Goal: Information Seeking & Learning: Check status

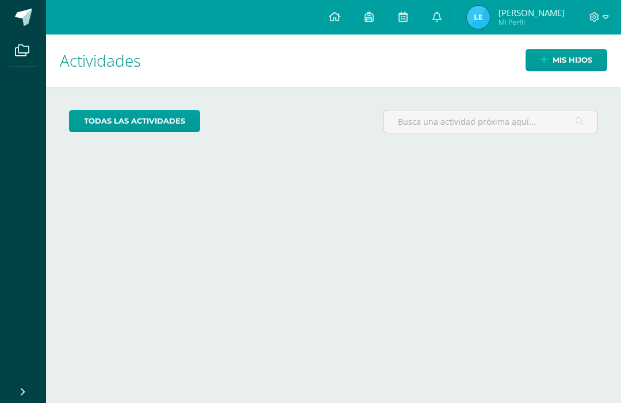
click at [490, 19] on img at bounding box center [478, 17] width 23 height 23
click at [544, 22] on span "Mi Perfil" at bounding box center [532, 22] width 66 height 10
click at [529, 20] on span "Mi Perfil" at bounding box center [532, 22] width 66 height 10
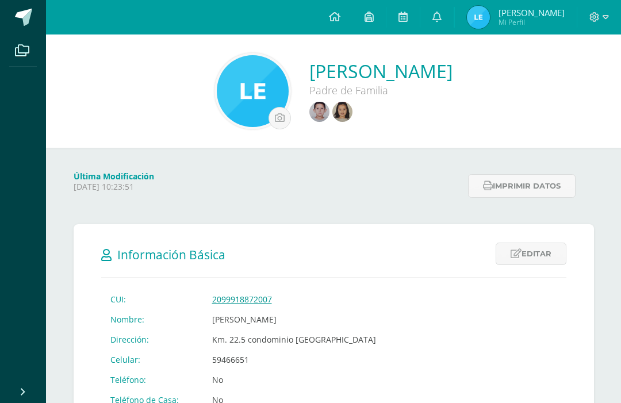
click at [332, 121] on img at bounding box center [342, 112] width 20 height 20
click at [317, 92] on div "Padre de Familia" at bounding box center [380, 90] width 143 height 14
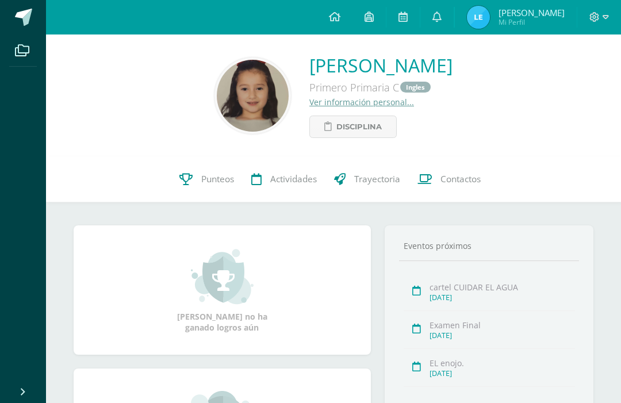
click at [481, 293] on div "cartel CUIDAR EL AGUA" at bounding box center [502, 287] width 145 height 11
click at [484, 292] on div "cartel CUIDAR EL AGUA" at bounding box center [502, 287] width 145 height 11
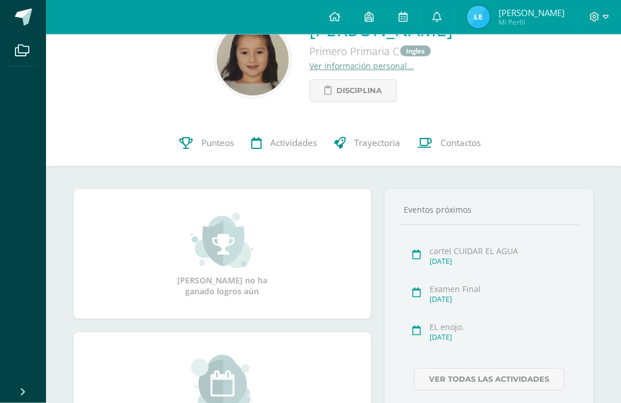
scroll to position [36, 0]
click at [521, 381] on link "Ver todas las actividades" at bounding box center [489, 379] width 150 height 22
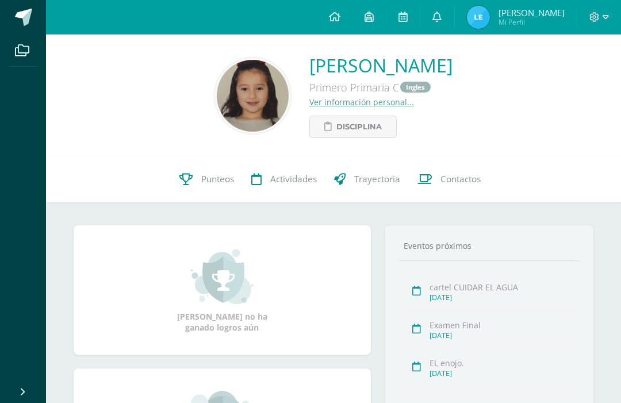
scroll to position [75, 0]
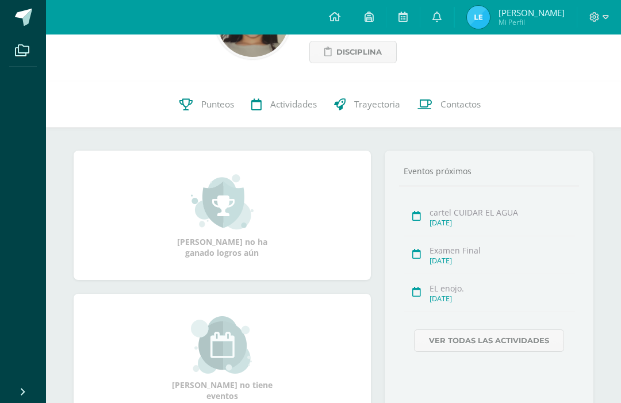
click at [270, 107] on span "Actividades" at bounding box center [293, 105] width 47 height 12
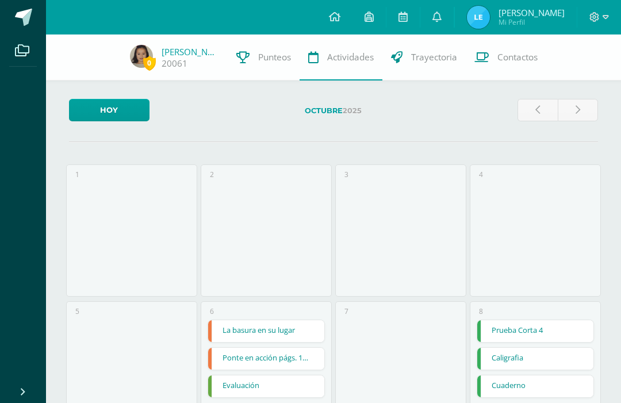
click at [571, 118] on link at bounding box center [578, 110] width 40 height 22
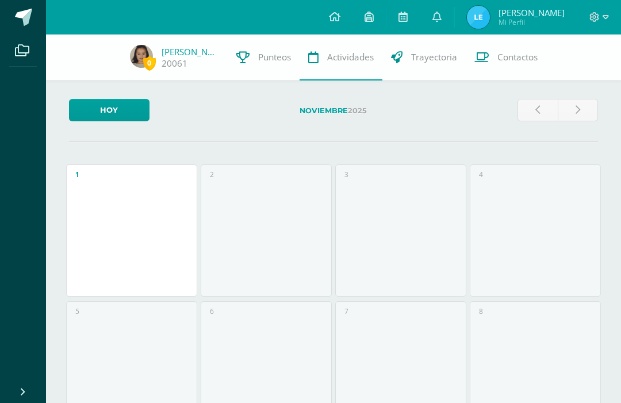
click at [537, 116] on link at bounding box center [538, 110] width 40 height 22
click at [407, 66] on link "Trayectoria" at bounding box center [423, 58] width 83 height 46
click at [412, 56] on span "Trayectoria" at bounding box center [434, 57] width 46 height 12
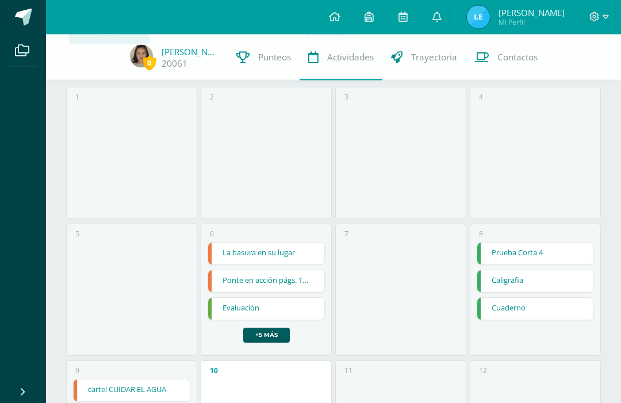
scroll to position [86, 0]
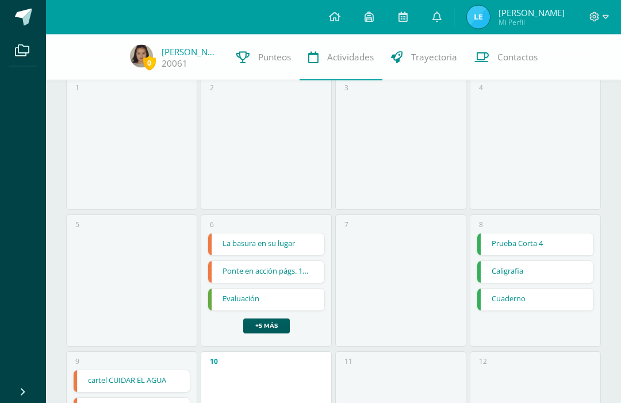
click at [550, 244] on link "Prueba Corta 4" at bounding box center [535, 245] width 116 height 22
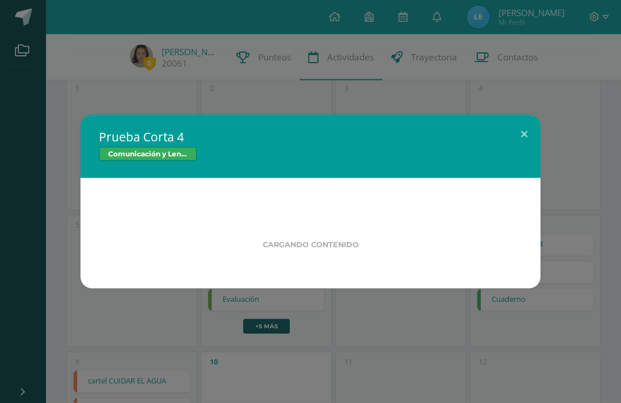
scroll to position [87, 0]
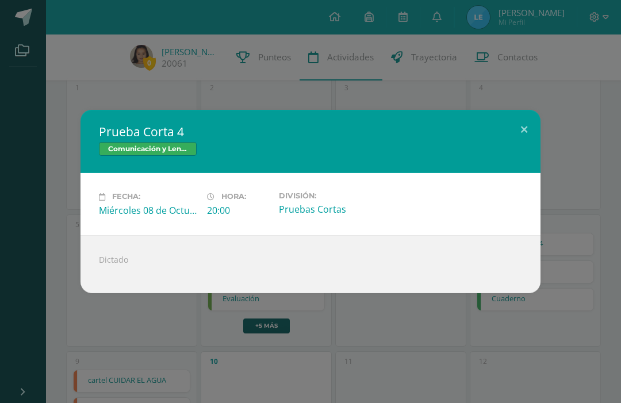
click at [492, 362] on div "Prueba Corta 4 Comunicación y Lenguaje Fecha: Miércoles 08 de Octubre Hora: 20:…" at bounding box center [310, 201] width 621 height 403
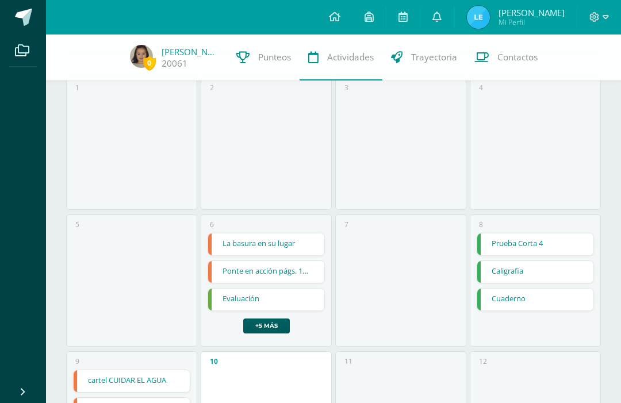
click at [537, 276] on link "Caligrafia" at bounding box center [535, 272] width 116 height 22
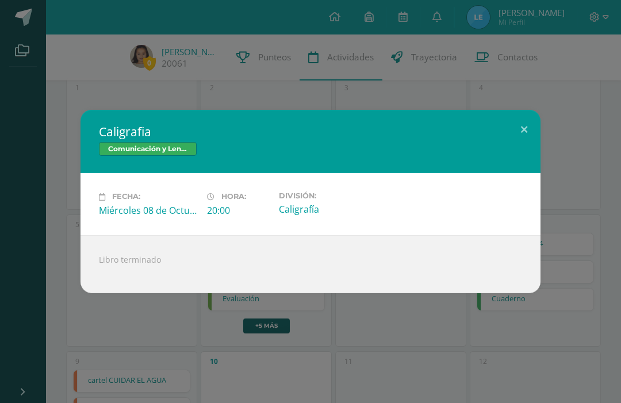
click at [507, 355] on div "Caligrafia Comunicación y Lenguaje Fecha: Miércoles 08 de Octubre Hora: 20:00 D…" at bounding box center [310, 201] width 621 height 403
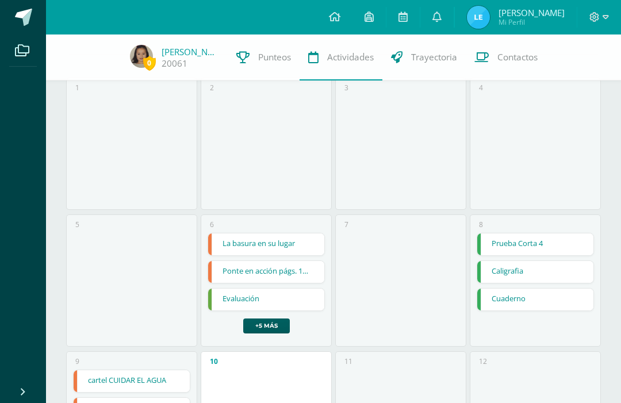
click at [541, 308] on link "Cuaderno" at bounding box center [535, 300] width 116 height 22
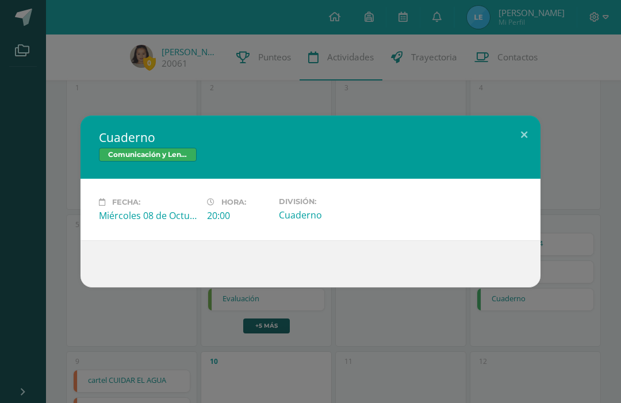
click at [502, 357] on div "Cuaderno Comunicación y Lenguaje Fecha: Miércoles 08 de Octubre Hora: 20:00 Div…" at bounding box center [310, 201] width 621 height 403
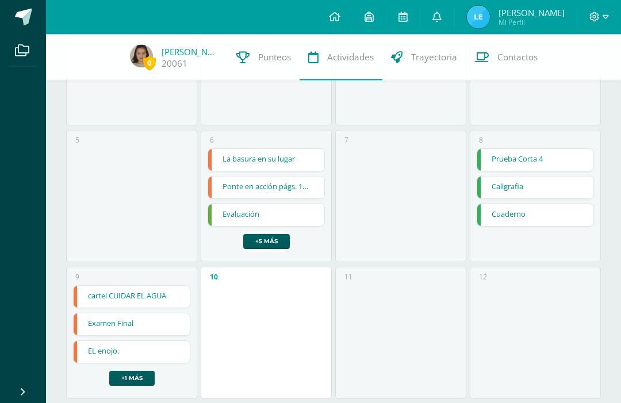
scroll to position [171, 0]
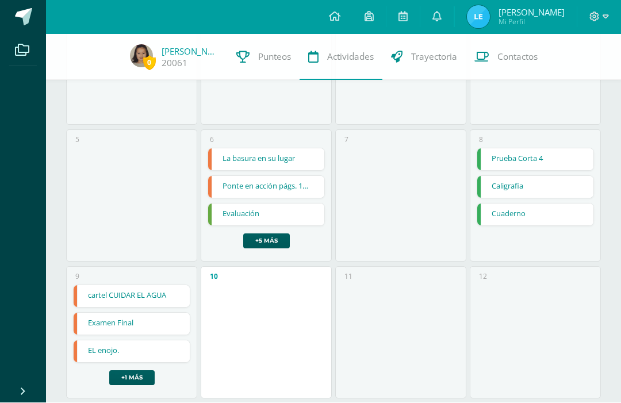
click at [270, 166] on link "La basura en su lugar" at bounding box center [266, 160] width 116 height 22
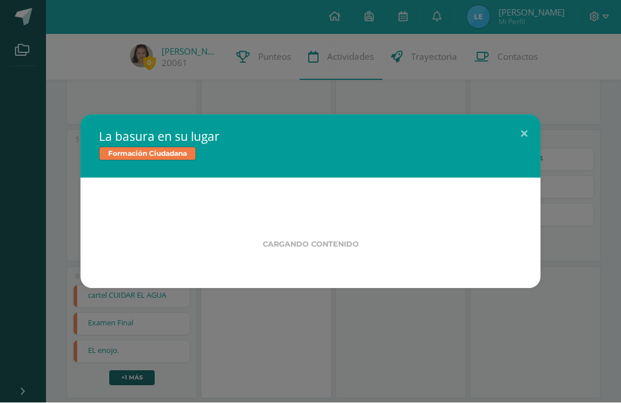
scroll to position [172, 0]
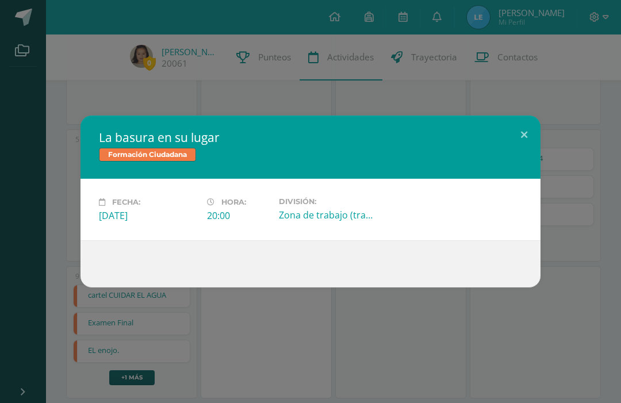
click at [303, 347] on div "La basura en su lugar Formación Ciudadana Fecha: Lunes 06 de Octubre Hora: 20:0…" at bounding box center [310, 201] width 621 height 403
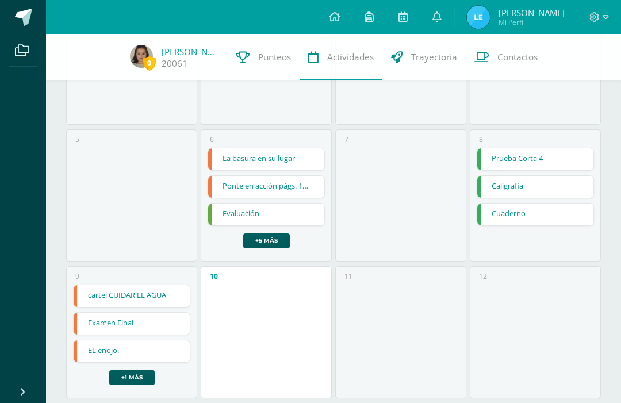
click at [289, 215] on link "Evaluación" at bounding box center [266, 215] width 116 height 22
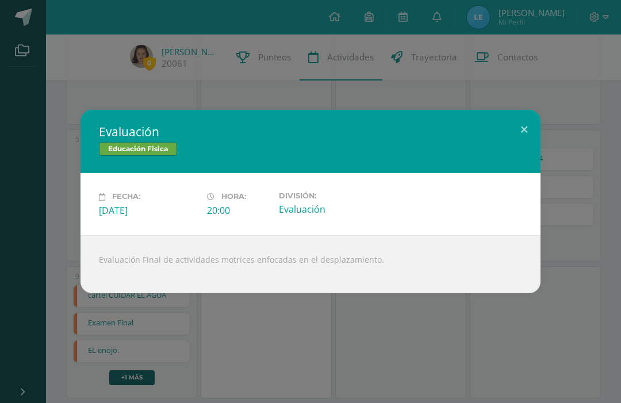
click at [380, 132] on div "Evaluación Educación Fisica" at bounding box center [311, 141] width 460 height 63
click at [249, 90] on div "Evaluación Educación Fisica Fecha: Lunes 06 de Octubre Hora: 20:00 División: Ev…" at bounding box center [310, 201] width 621 height 403
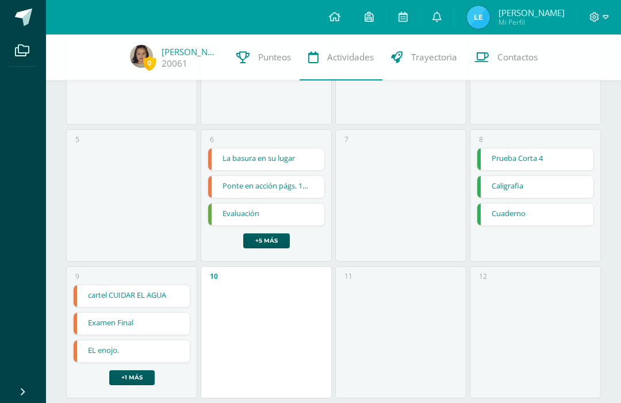
click at [248, 90] on div "Evaluación Educación Fisica Fecha: Lunes 06 de Octubre Hora: 20:00 División: Ev…" at bounding box center [310, 201] width 621 height 403
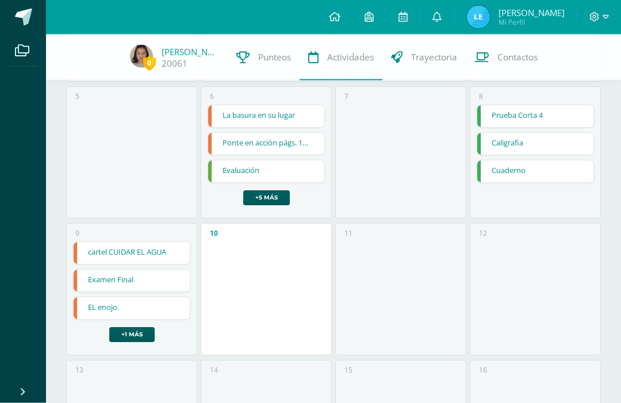
click at [160, 254] on link "cartel CUIDAR EL AGUA" at bounding box center [132, 254] width 116 height 22
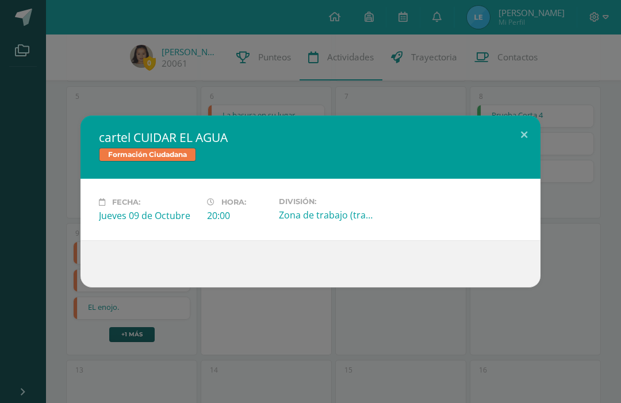
click at [355, 106] on div "cartel CUIDAR EL AGUA Formación Ciudadana Fecha: Jueves 09 de Octubre Hora: 20:…" at bounding box center [310, 201] width 621 height 403
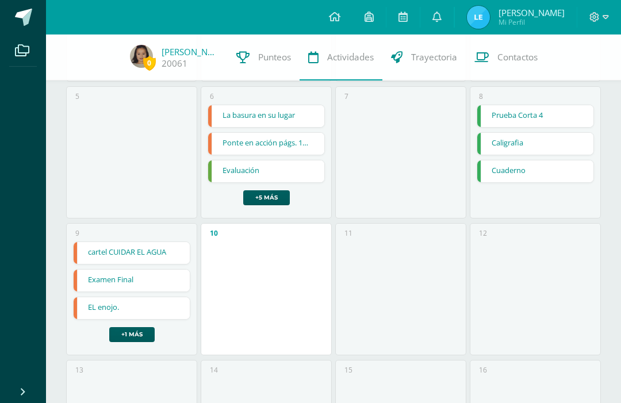
click at [144, 282] on link "Examen Final" at bounding box center [132, 281] width 116 height 22
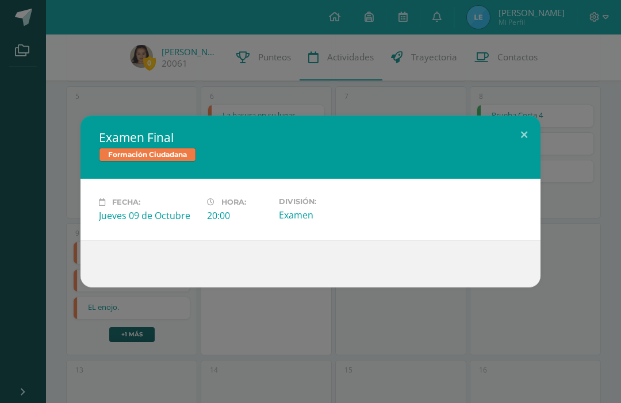
click at [342, 374] on div "Examen Final Formación Ciudadana Fecha: Jueves 09 de Octubre Hora: 20:00 Divisi…" at bounding box center [310, 201] width 621 height 403
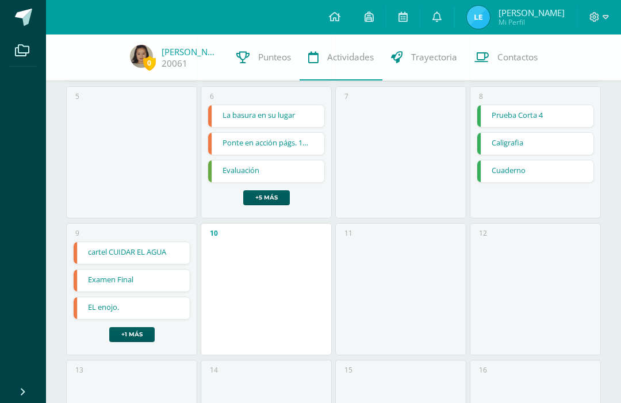
click at [132, 339] on link "+1 más" at bounding box center [131, 334] width 45 height 15
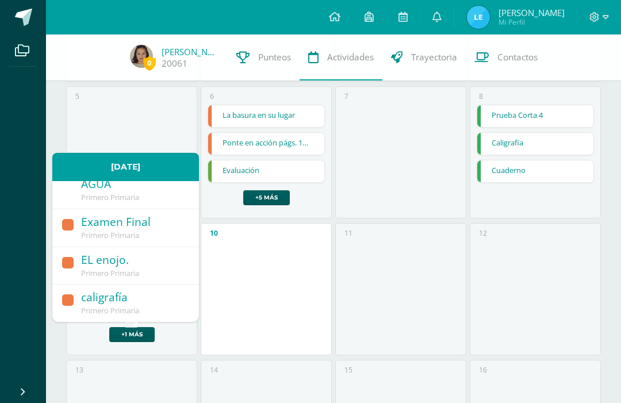
scroll to position [0, 0]
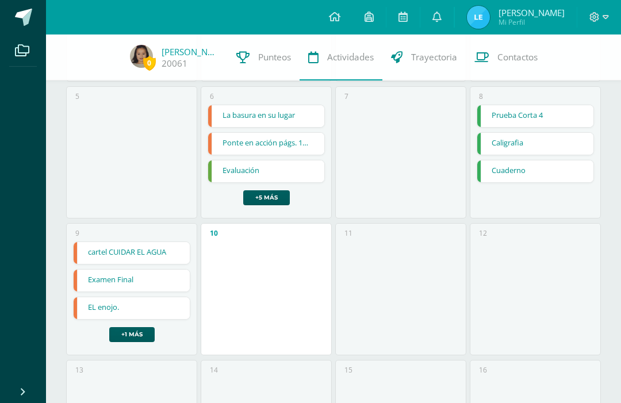
click at [141, 333] on link "+1 más" at bounding box center [131, 334] width 45 height 15
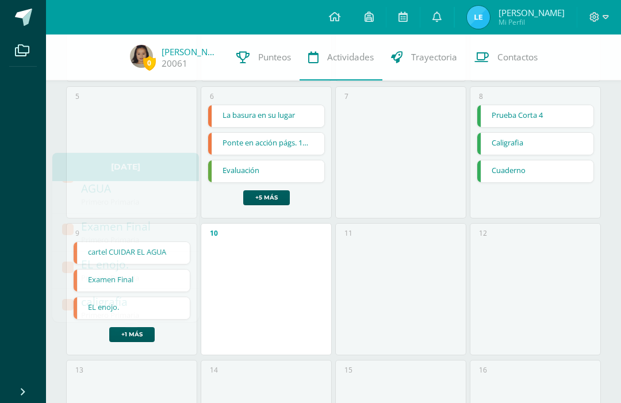
click at [275, 198] on link "+5 más" at bounding box center [266, 197] width 47 height 15
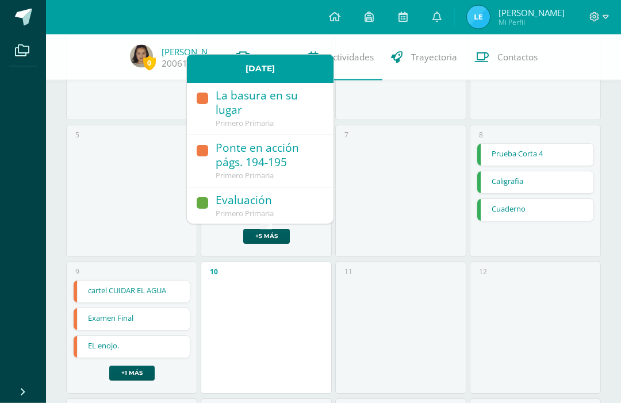
scroll to position [216, 0]
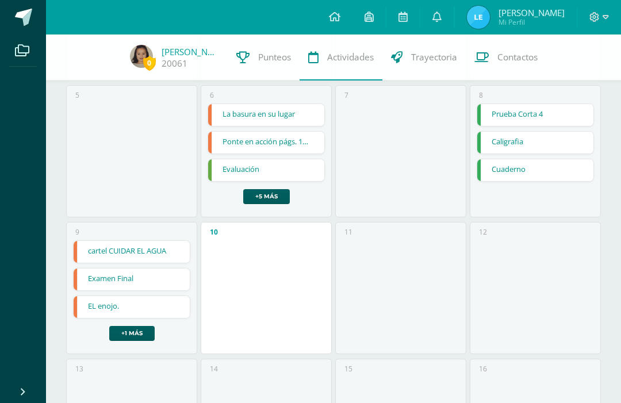
click at [275, 197] on link "+5 más" at bounding box center [266, 196] width 47 height 15
click at [275, 200] on link "+5 más" at bounding box center [266, 196] width 47 height 15
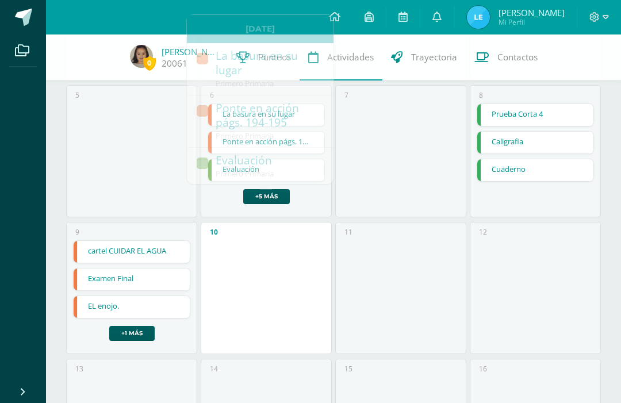
scroll to position [0, 0]
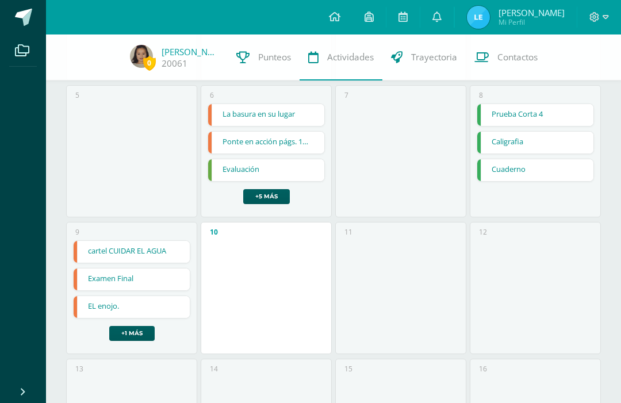
click at [271, 121] on link "La basura en su lugar" at bounding box center [266, 115] width 116 height 22
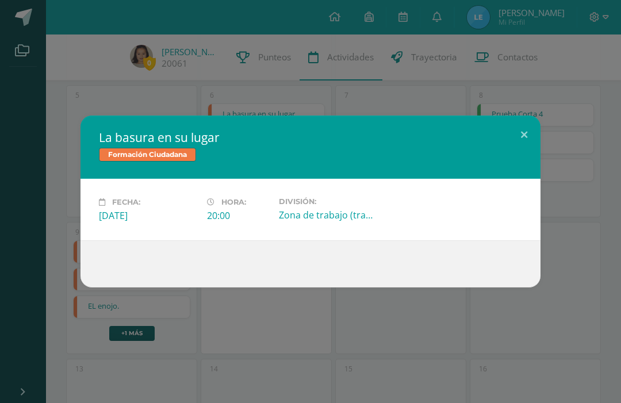
click at [302, 109] on div "La basura en su lugar Formación Ciudadana Fecha: Lunes 06 de Octubre Hora: 20:0…" at bounding box center [310, 201] width 621 height 403
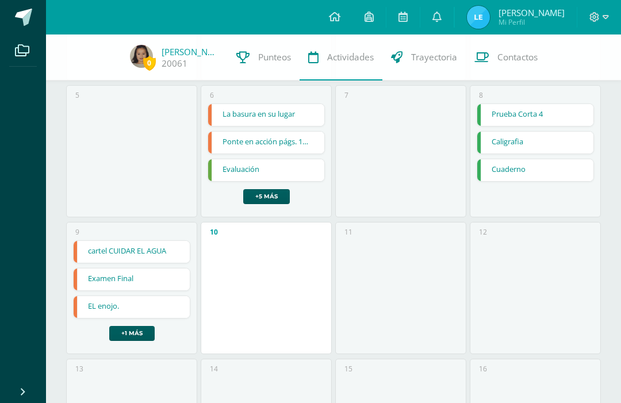
click at [273, 194] on link "+5 más" at bounding box center [266, 196] width 47 height 15
click at [316, 279] on div "10" at bounding box center [266, 288] width 131 height 132
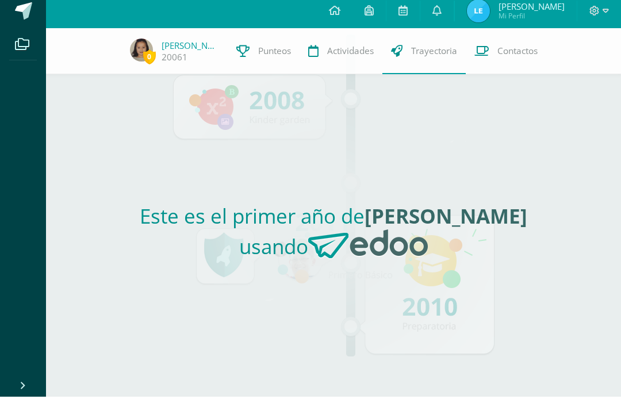
scroll to position [39, 0]
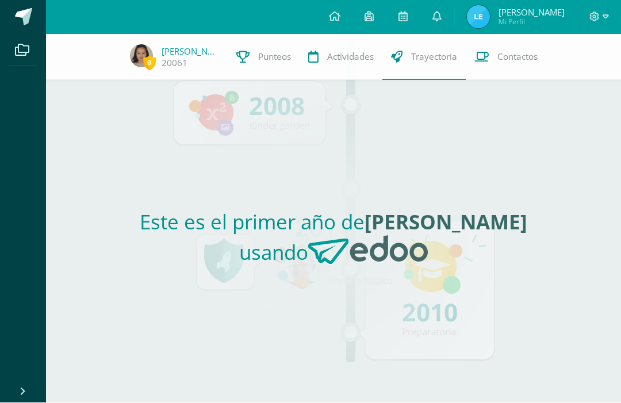
click at [520, 57] on span "Contactos" at bounding box center [517, 57] width 40 height 12
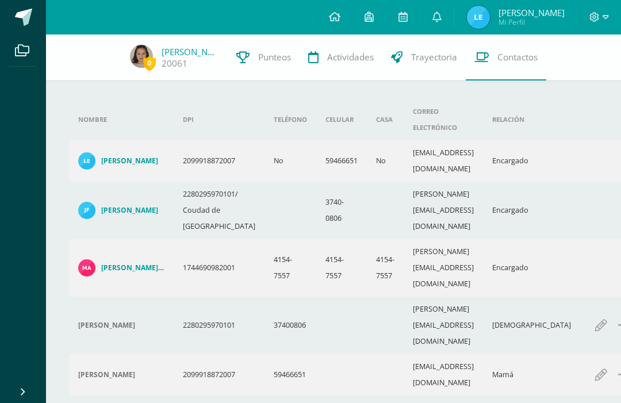
click at [340, 17] on icon at bounding box center [335, 17] width 12 height 10
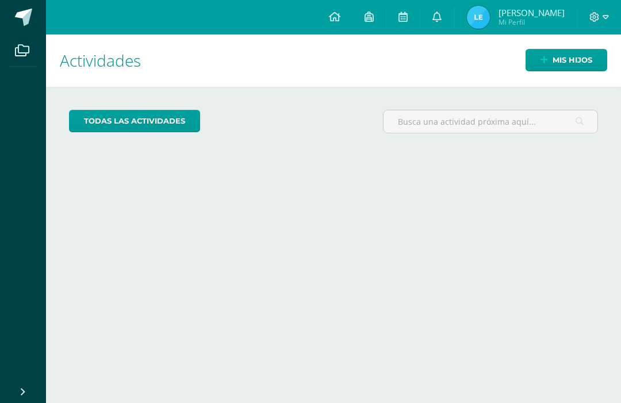
click at [454, 21] on link at bounding box center [436, 17] width 33 height 35
click at [226, 280] on div "Actividades Mis hijos todas las Actividades No tienes actividades Échale un vis…" at bounding box center [333, 219] width 584 height 369
click at [526, 25] on span "Mi Perfil" at bounding box center [532, 22] width 66 height 10
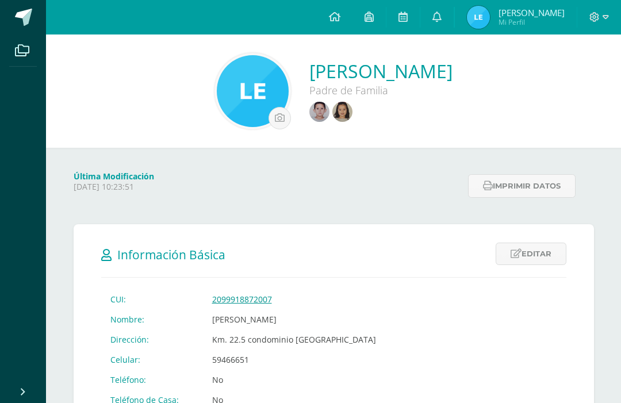
click at [332, 112] on img at bounding box center [342, 112] width 20 height 20
click at [317, 88] on div "Padre de Familia" at bounding box center [380, 90] width 143 height 14
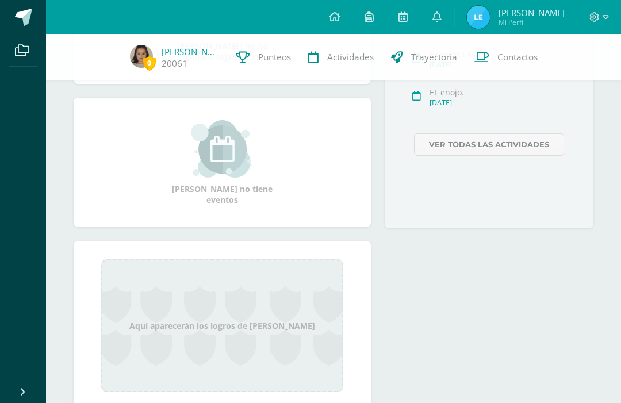
scroll to position [274, 0]
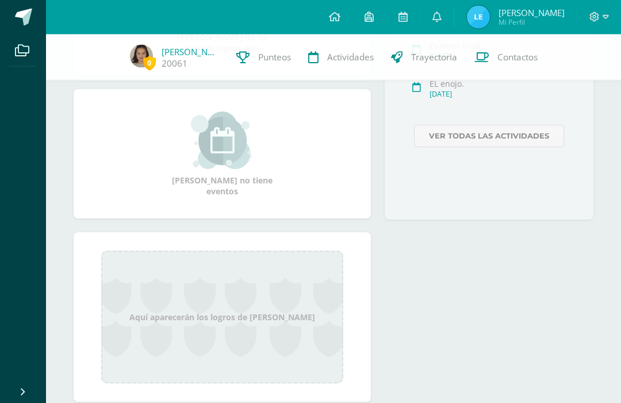
click at [263, 327] on div "Aquí aparecerán los logros de María Aurora" at bounding box center [222, 317] width 243 height 133
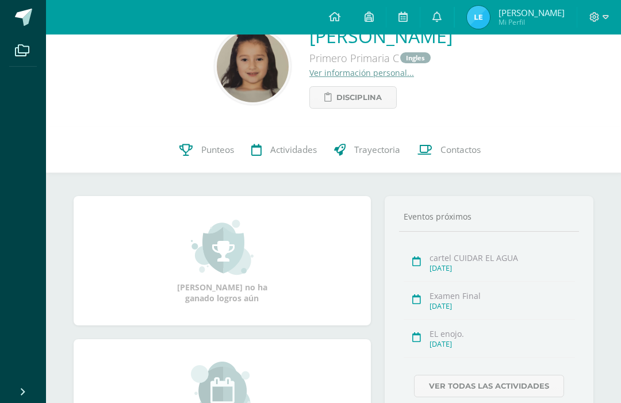
scroll to position [35, 0]
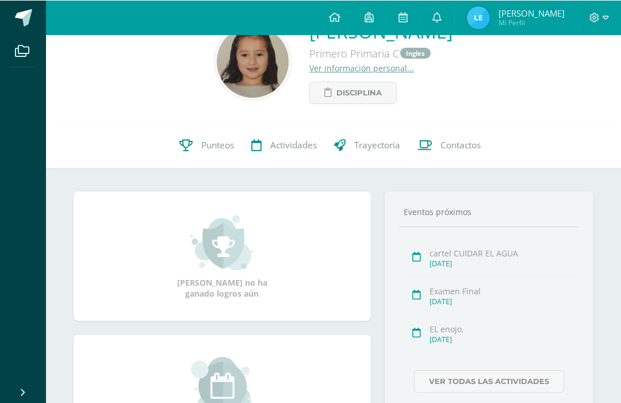
click at [221, 143] on span "Punteos" at bounding box center [217, 145] width 33 height 12
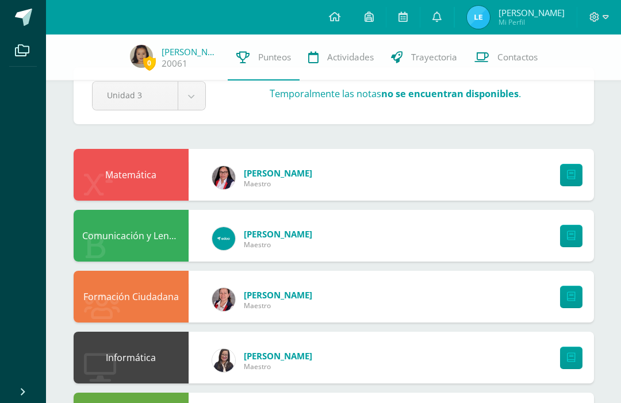
scroll to position [31, 0]
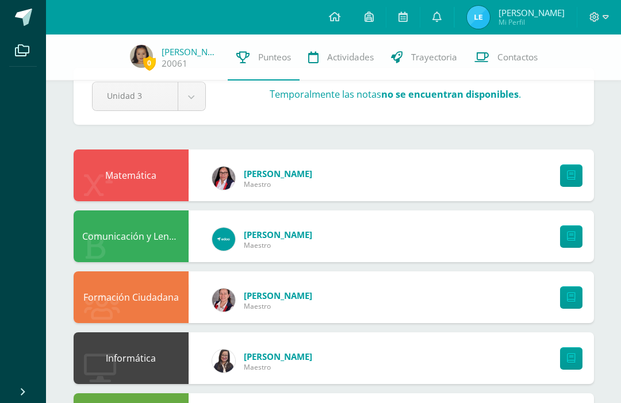
click at [335, 307] on div "[PERSON_NAME]" at bounding box center [262, 297] width 146 height 46
click at [570, 298] on icon at bounding box center [571, 298] width 9 height 10
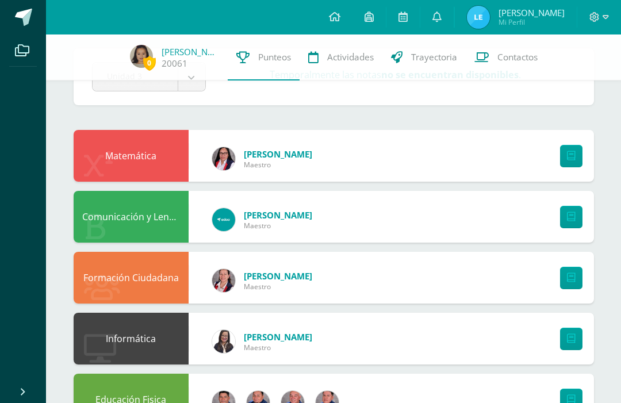
click at [442, 21] on icon at bounding box center [436, 17] width 9 height 10
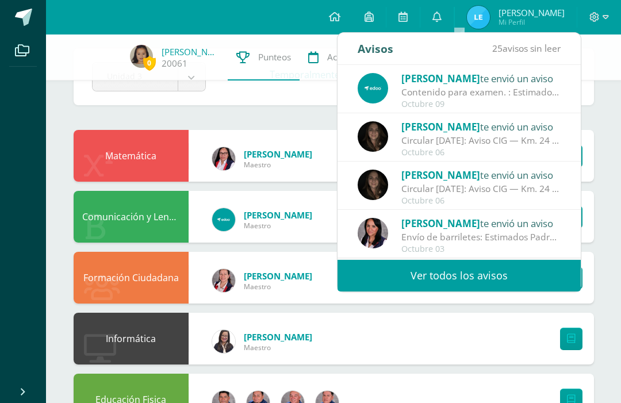
click at [547, 56] on div "25 avisos sin leer" at bounding box center [526, 49] width 68 height 32
click at [511, 89] on div "Contenido para examen. : Estimados padres de familia: Les informamos que el con…" at bounding box center [481, 92] width 160 height 13
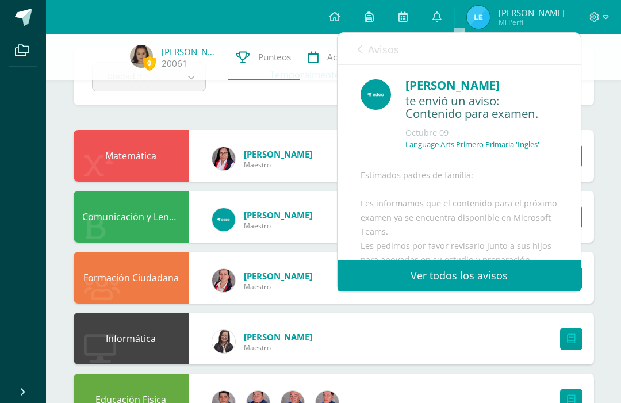
scroll to position [0, 0]
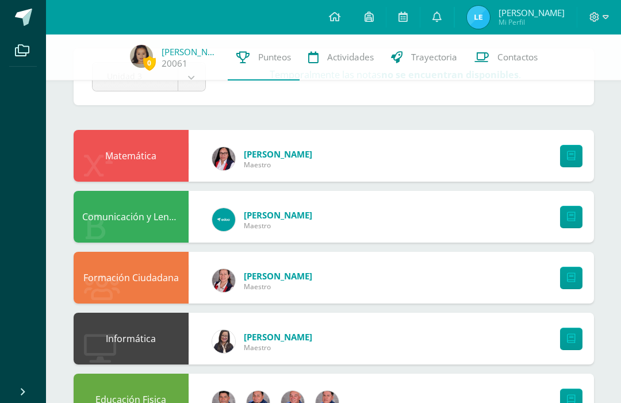
click at [454, 22] on link at bounding box center [436, 17] width 33 height 35
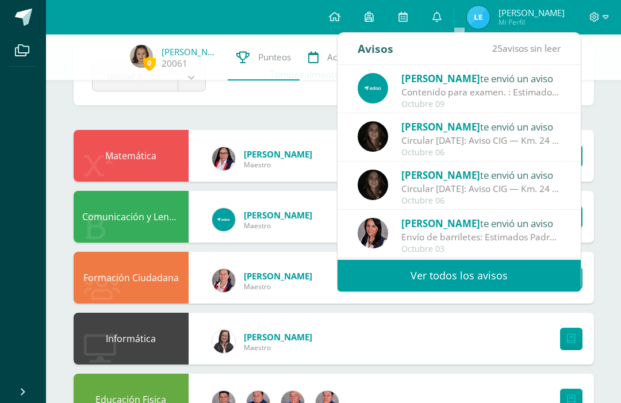
click at [541, 133] on div "Ruiz Malaky te envió un aviso" at bounding box center [481, 126] width 160 height 15
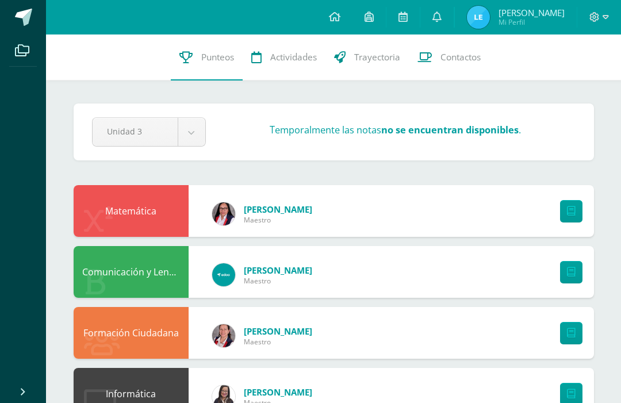
click at [420, 22] on link at bounding box center [402, 17] width 33 height 35
